Goal: Communication & Community: Answer question/provide support

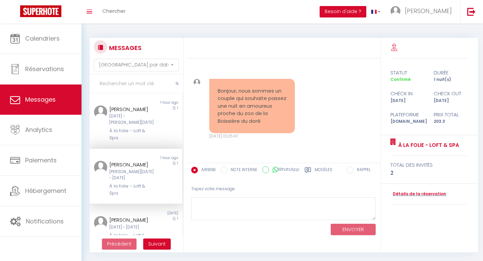
select select "message"
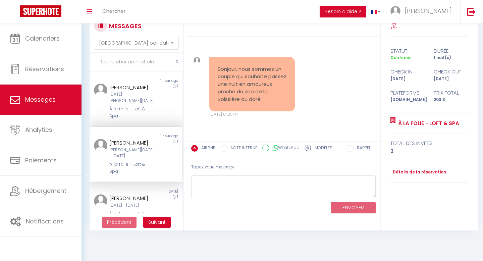
scroll to position [2626, 0]
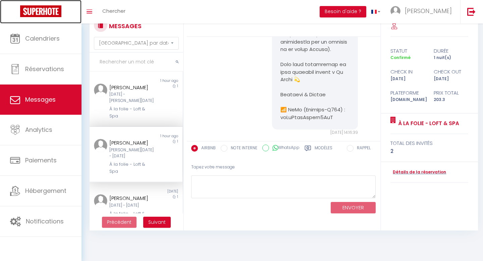
click at [50, 13] on img at bounding box center [40, 11] width 41 height 12
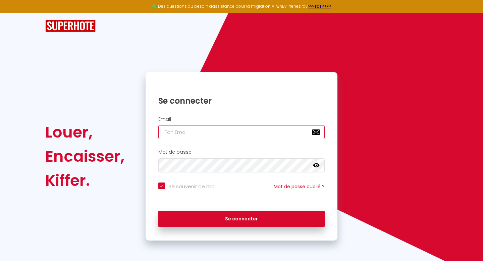
type input "[PERSON_NAME][EMAIL_ADDRESS][DOMAIN_NAME]"
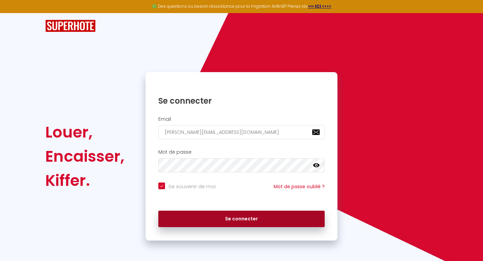
click at [230, 215] on button "Se connecter" at bounding box center [241, 219] width 166 height 17
checkbox input "true"
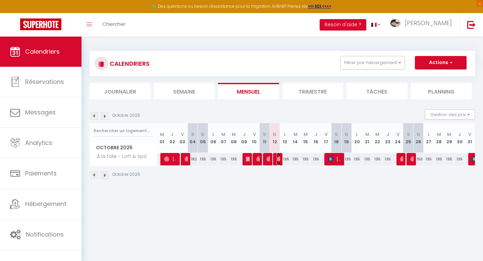
click at [279, 161] on img at bounding box center [279, 158] width 5 height 5
select select "OK"
select select "0"
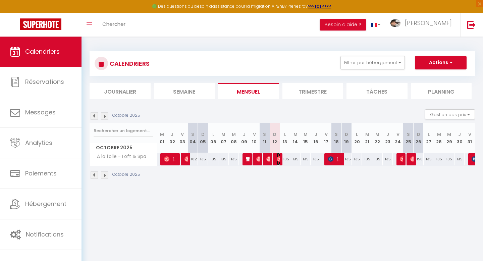
select select "1"
select select
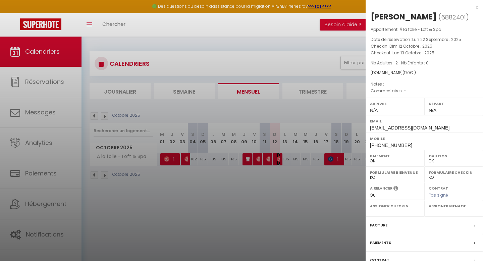
scroll to position [52, 0]
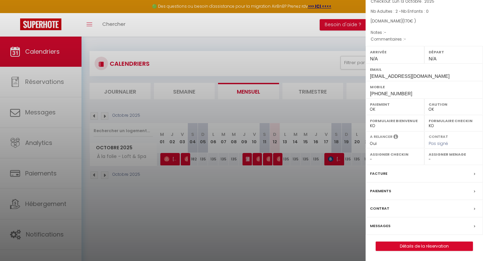
click at [379, 225] on label "Messages" at bounding box center [380, 225] width 20 height 7
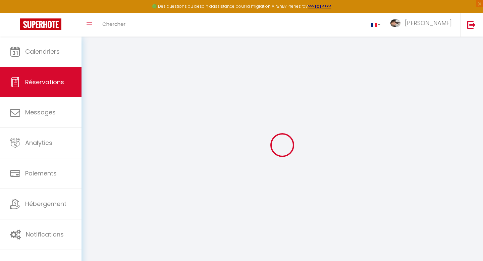
select select
checkbox input "false"
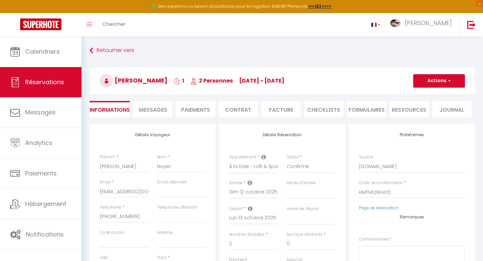
select select
checkbox input "false"
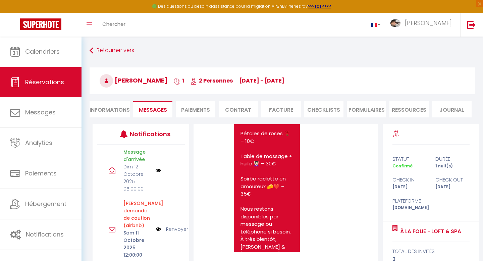
scroll to position [73, 0]
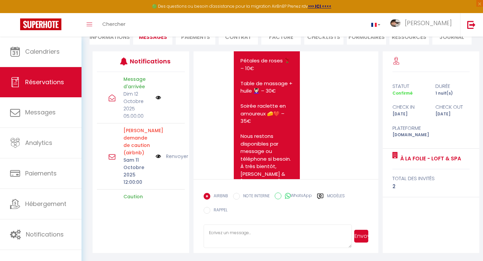
click at [329, 196] on label "Modèles" at bounding box center [336, 197] width 18 height 8
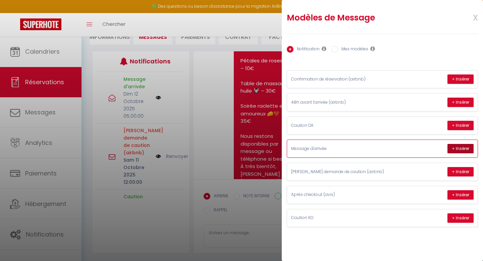
click at [456, 147] on button "+ Insérer" at bounding box center [460, 148] width 26 height 9
type textarea "Loremips, Dolor sitamet c Ad Elits - Doei & Tem inc utlabo etdolor’mag a enimad…"
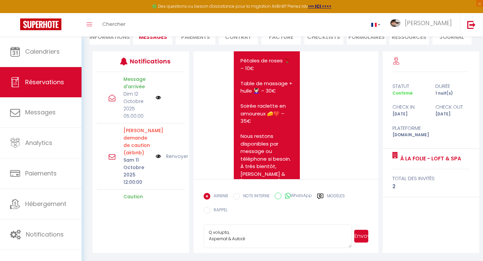
scroll to position [272, 0]
click at [363, 236] on button "Envoyer" at bounding box center [361, 236] width 14 height 13
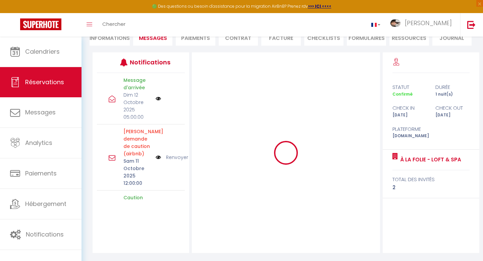
scroll to position [0, 0]
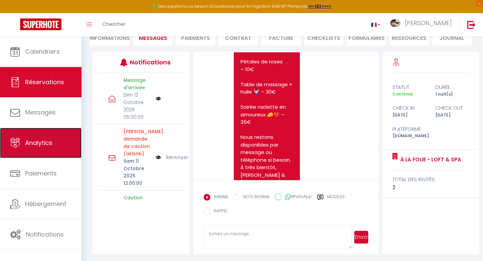
click at [48, 143] on span "Analytics" at bounding box center [38, 143] width 27 height 8
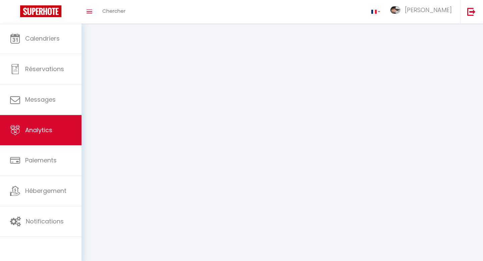
select select "2025"
select select "10"
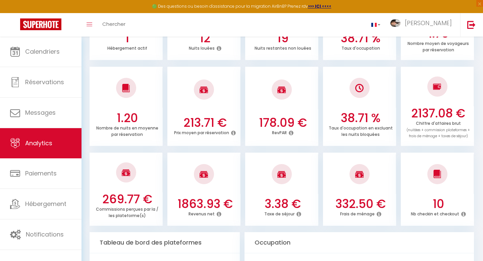
scroll to position [159, 0]
